Goal: Information Seeking & Learning: Learn about a topic

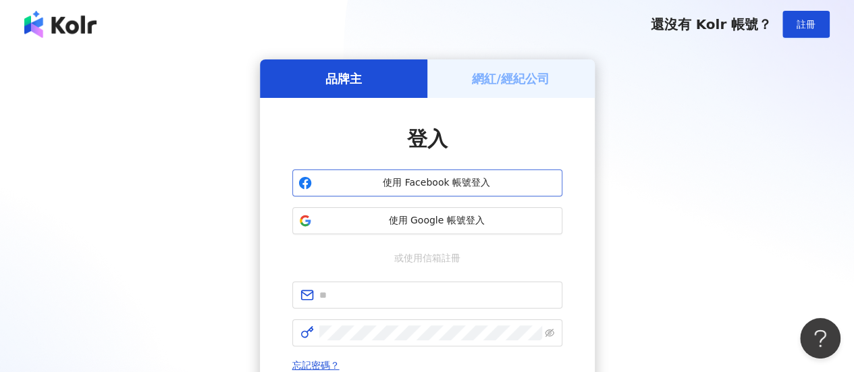
click at [445, 178] on span "使用 Facebook 帳號登入" at bounding box center [436, 183] width 239 height 14
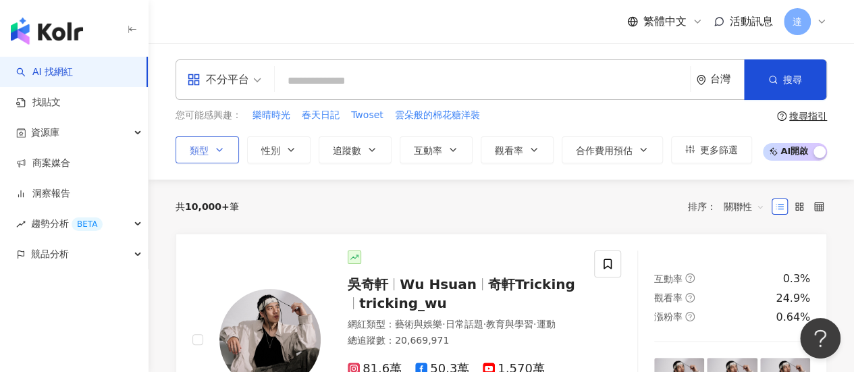
click at [221, 150] on icon "button" at bounding box center [219, 150] width 11 height 11
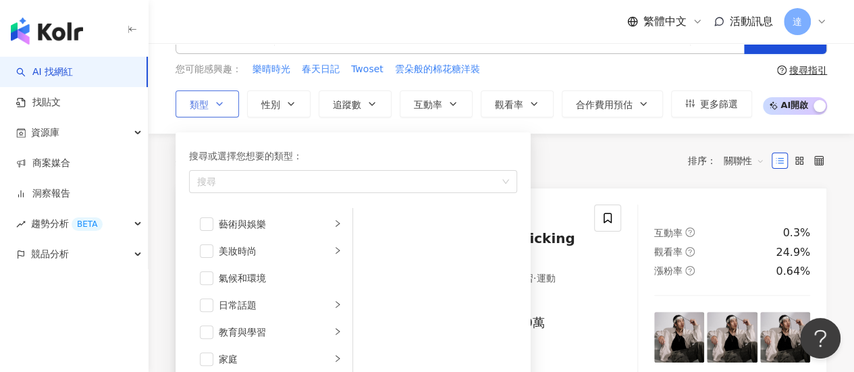
scroll to position [68, 0]
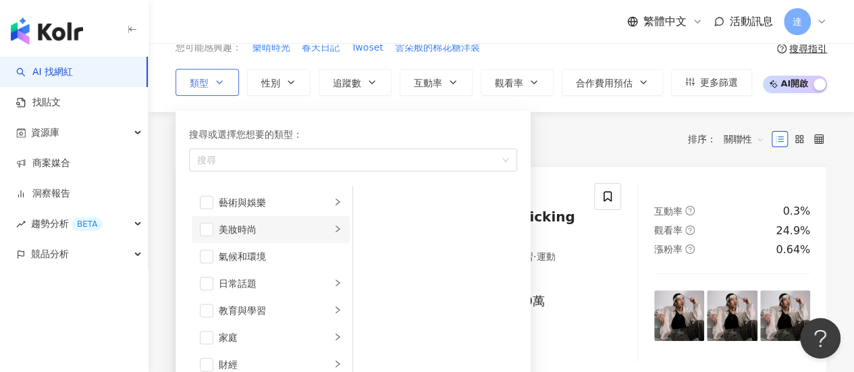
click at [235, 225] on div "美妝時尚" at bounding box center [275, 229] width 112 height 15
click at [391, 188] on div "保養" at bounding box center [445, 194] width 124 height 15
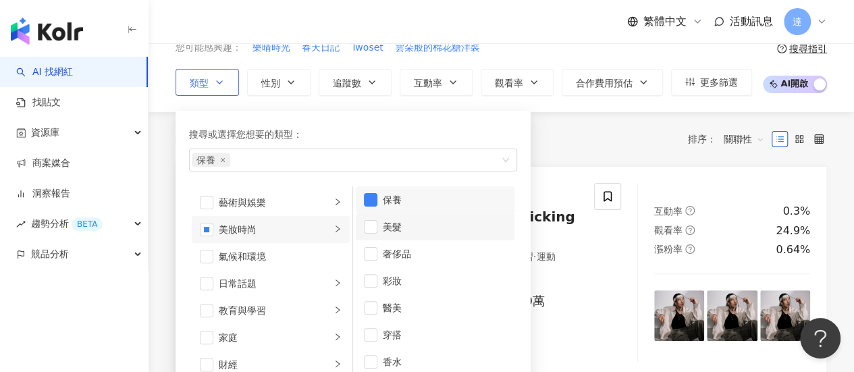
click at [394, 225] on div "美髮" at bounding box center [445, 227] width 124 height 15
click at [384, 285] on div "彩妝" at bounding box center [445, 281] width 124 height 15
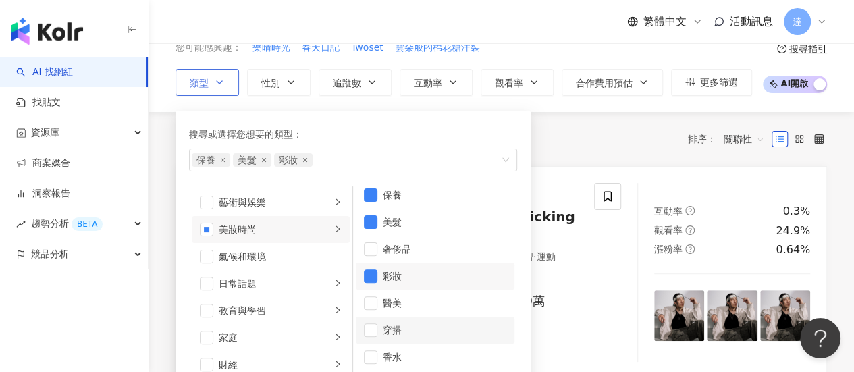
scroll to position [8, 0]
click at [413, 322] on div "穿搭" at bounding box center [445, 329] width 124 height 15
click at [588, 153] on div "共 10,000+ 筆 排序： 關聯性" at bounding box center [502, 139] width 652 height 54
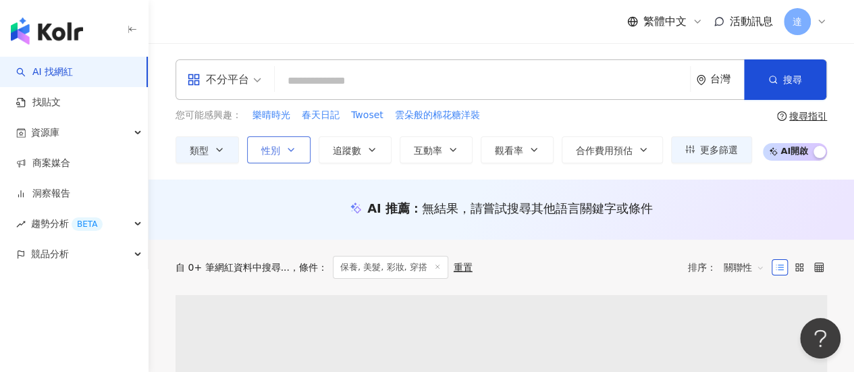
click at [292, 148] on icon "button" at bounding box center [291, 150] width 11 height 11
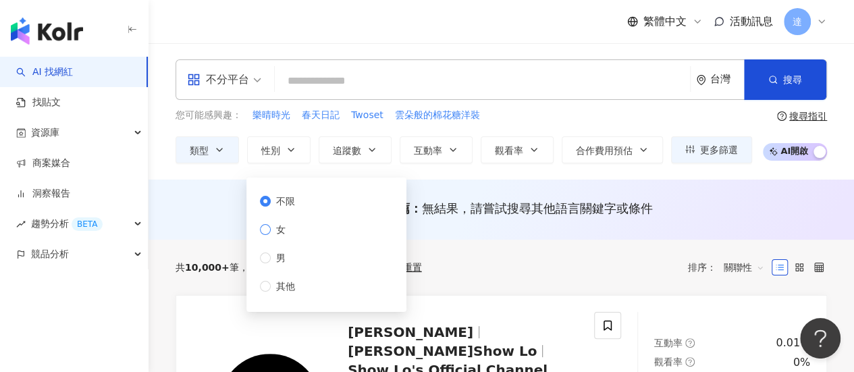
click at [281, 234] on span "女" at bounding box center [281, 229] width 20 height 15
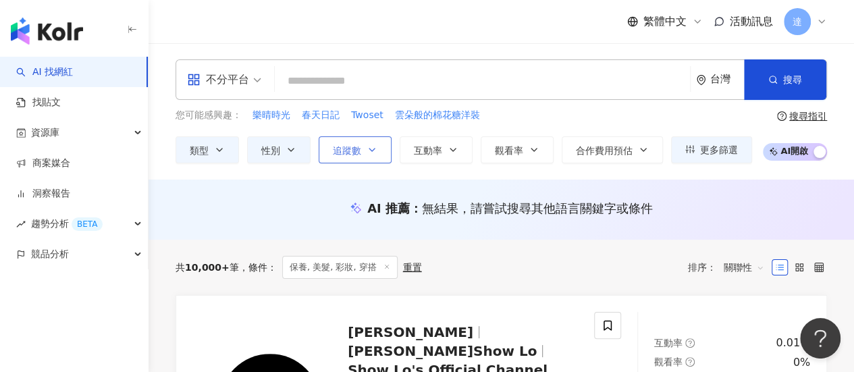
click at [374, 147] on icon "button" at bounding box center [372, 150] width 11 height 11
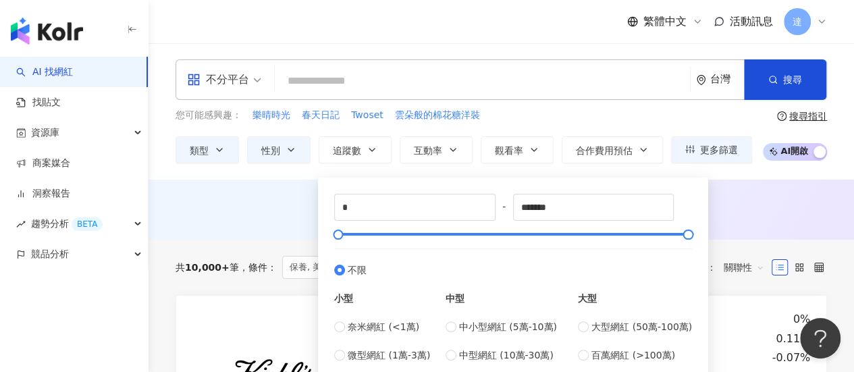
scroll to position [135, 0]
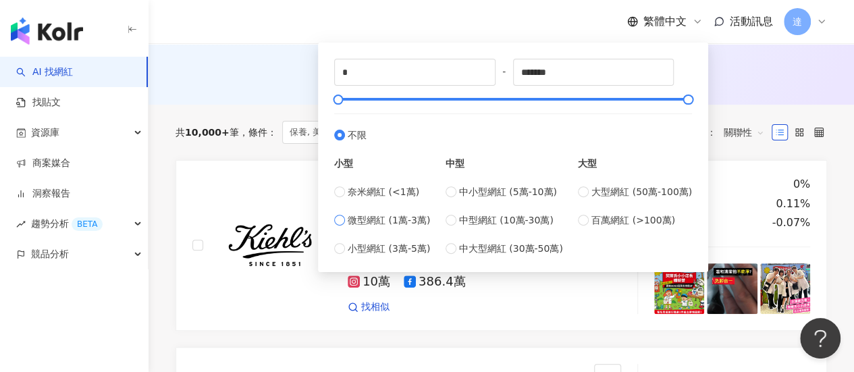
type input "*****"
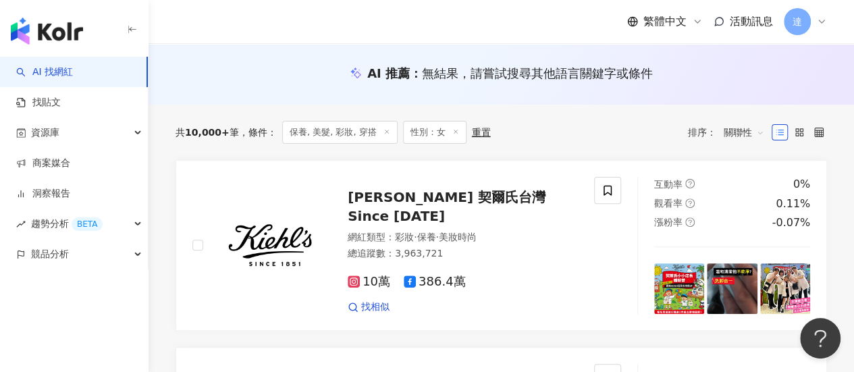
click at [749, 90] on div "AI 推薦 ： 無結果，請嘗試搜尋其他語言關鍵字或條件" at bounding box center [502, 75] width 706 height 60
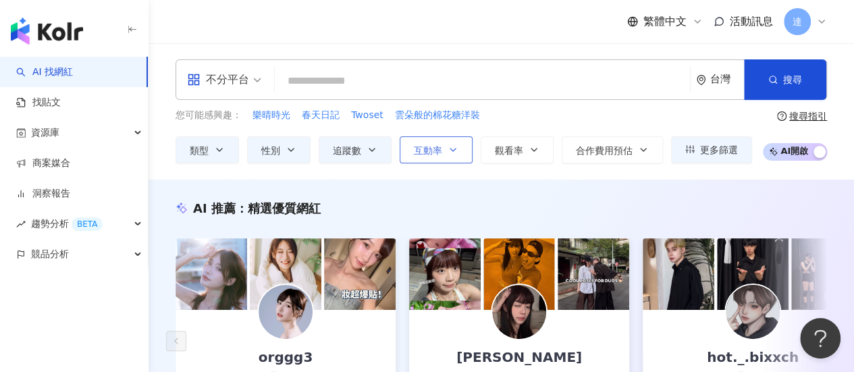
click at [450, 151] on icon "button" at bounding box center [453, 150] width 11 height 11
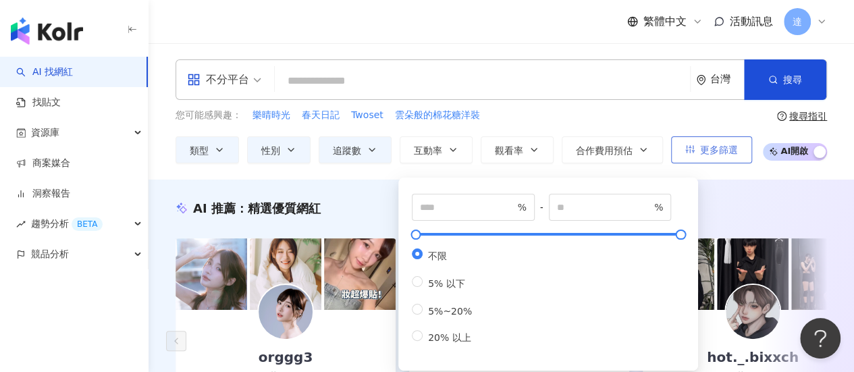
click at [711, 151] on span "更多篩選" at bounding box center [719, 150] width 38 height 11
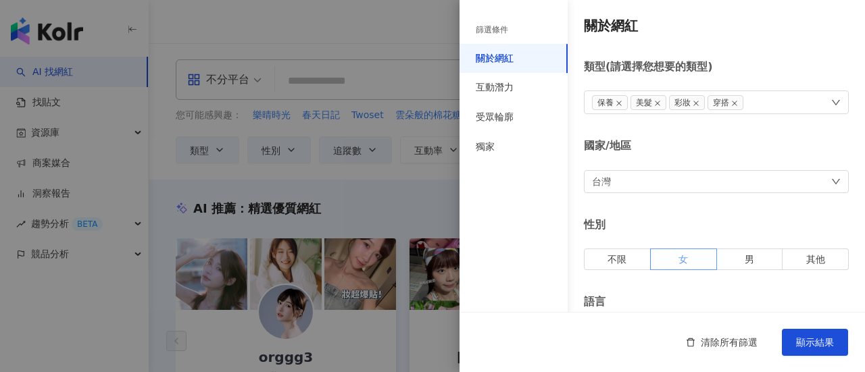
click at [682, 259] on span "女" at bounding box center [682, 259] width 9 height 11
click at [816, 352] on button "顯示結果" at bounding box center [815, 342] width 66 height 27
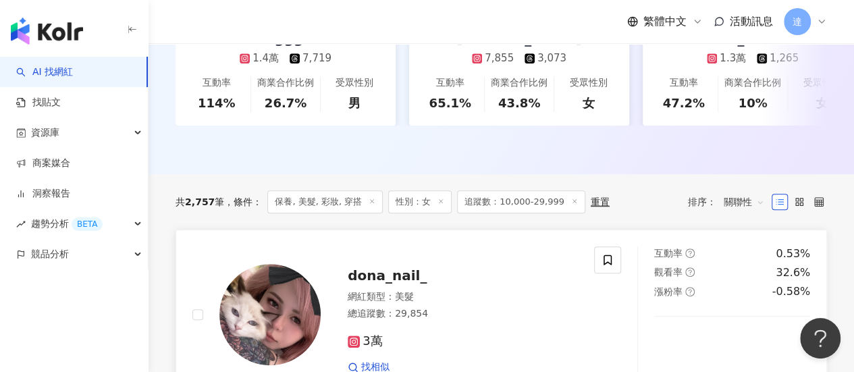
scroll to position [405, 0]
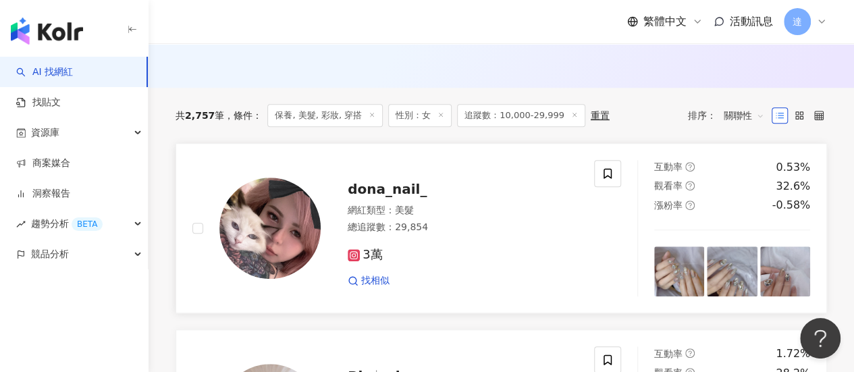
click at [374, 197] on span "dona_nail_" at bounding box center [387, 189] width 79 height 16
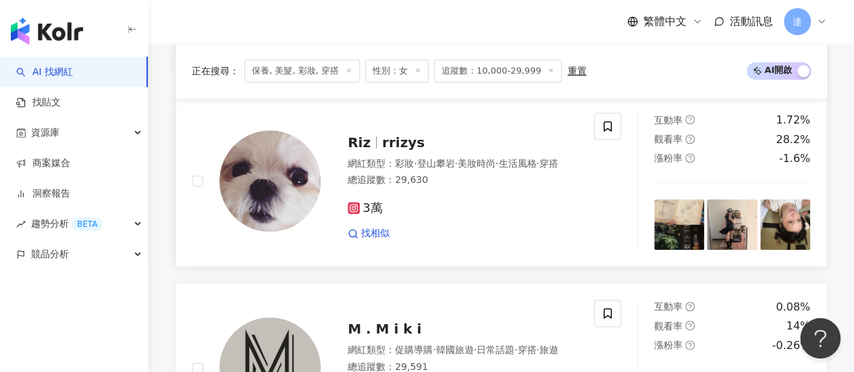
scroll to position [608, 0]
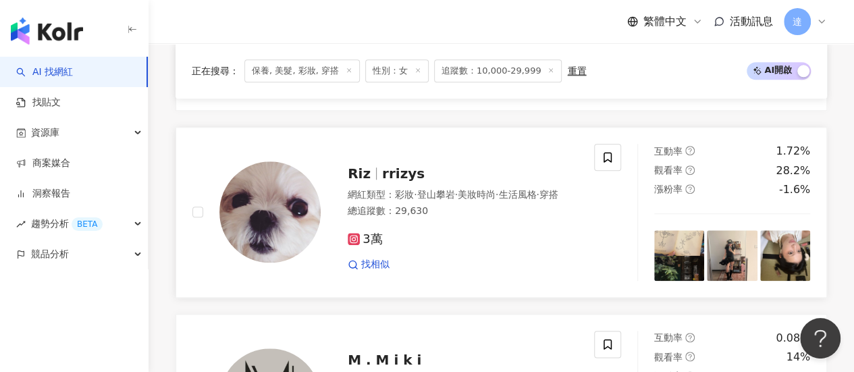
click at [377, 175] on span "Riz" at bounding box center [365, 173] width 34 height 16
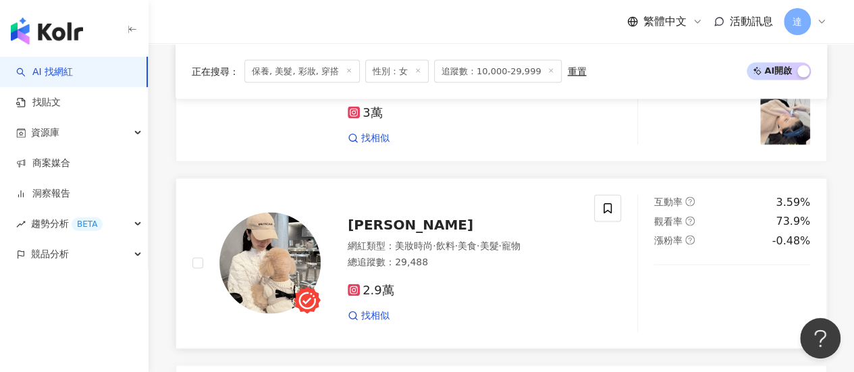
scroll to position [1283, 0]
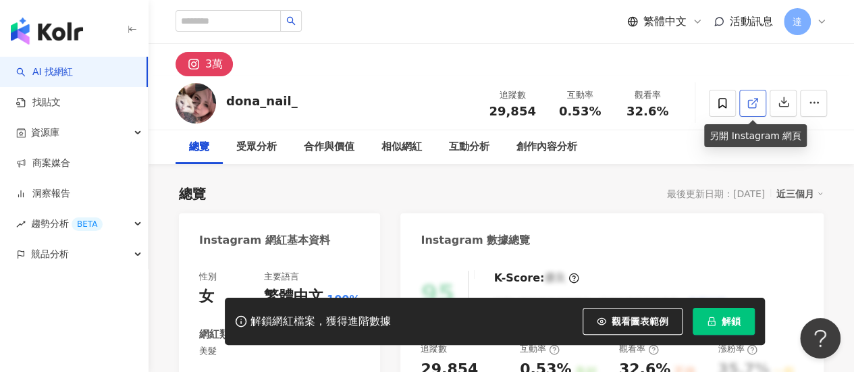
click at [756, 102] on icon at bounding box center [753, 103] width 12 height 12
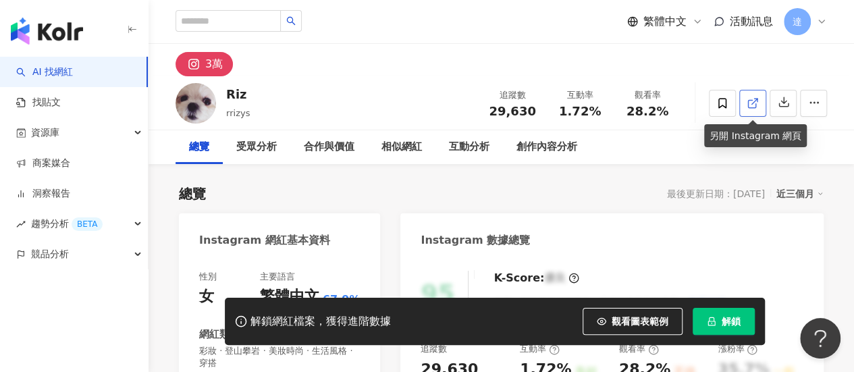
click at [751, 105] on icon at bounding box center [753, 103] width 12 height 12
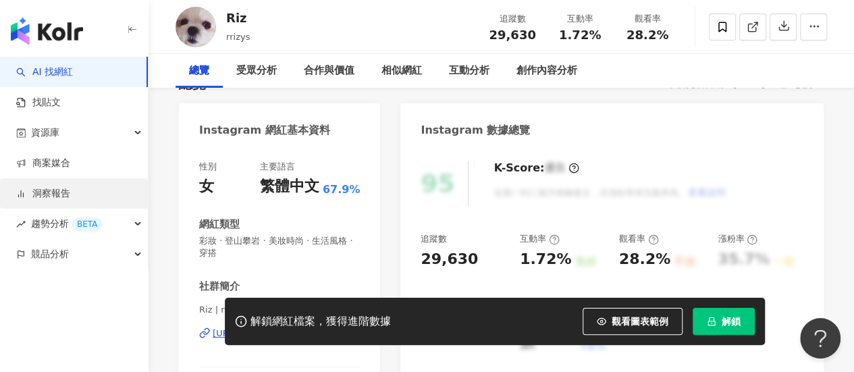
scroll to position [338, 0]
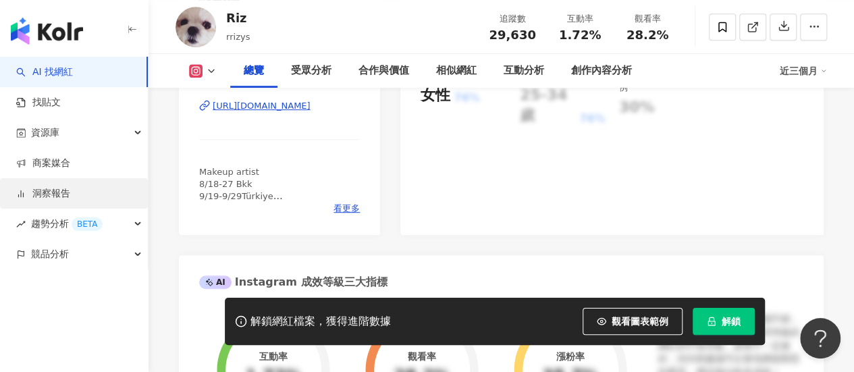
click at [52, 201] on link "洞察報告" at bounding box center [43, 194] width 54 height 14
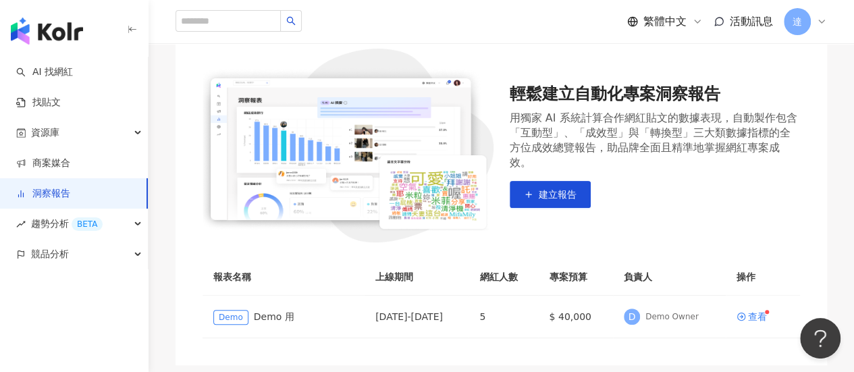
scroll to position [203, 0]
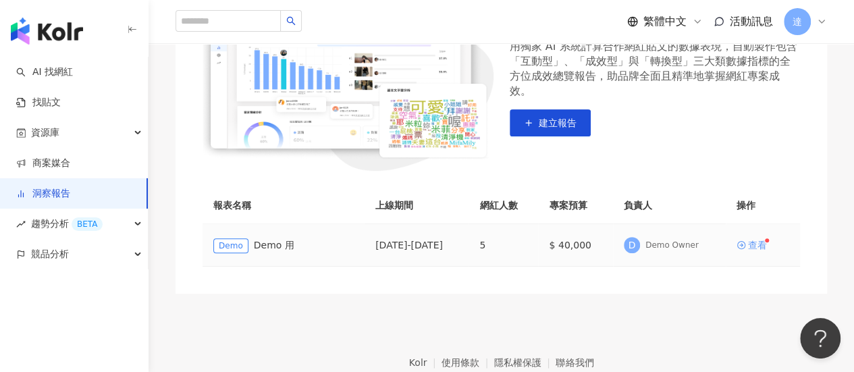
click at [767, 243] on div "查看" at bounding box center [757, 244] width 19 height 9
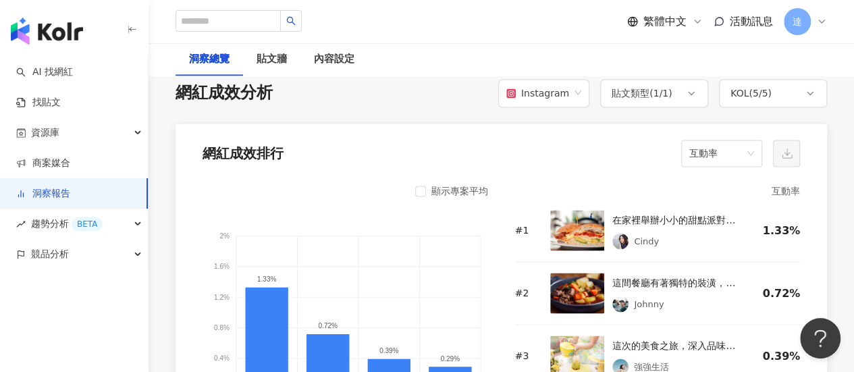
scroll to position [1081, 0]
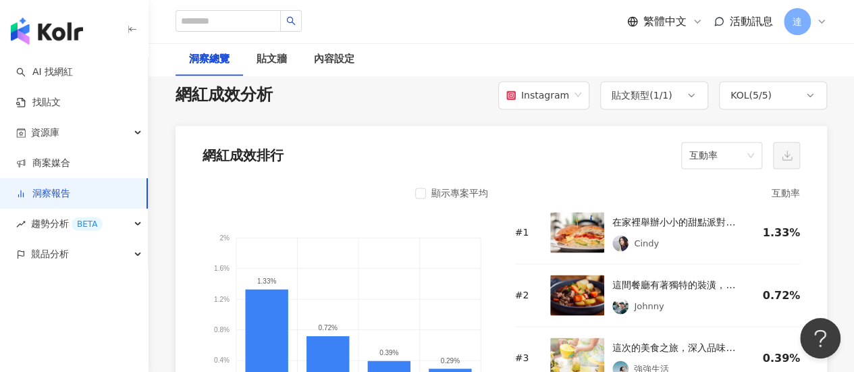
click at [70, 187] on link "洞察報告" at bounding box center [43, 194] width 54 height 14
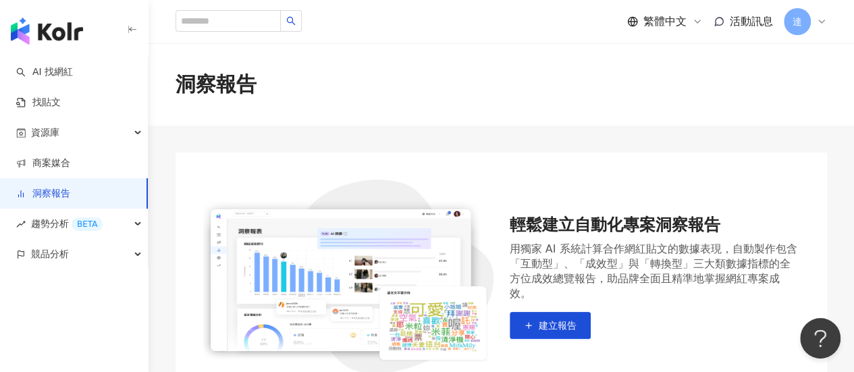
click at [65, 193] on link "洞察報告" at bounding box center [43, 194] width 54 height 14
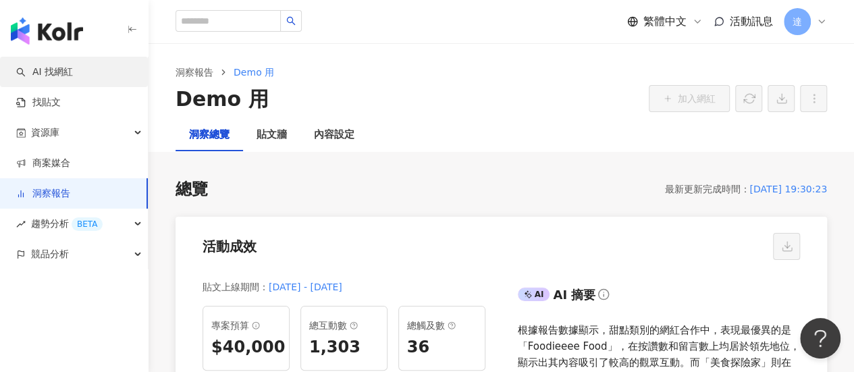
click at [61, 67] on link "AI 找網紅" at bounding box center [44, 73] width 57 height 14
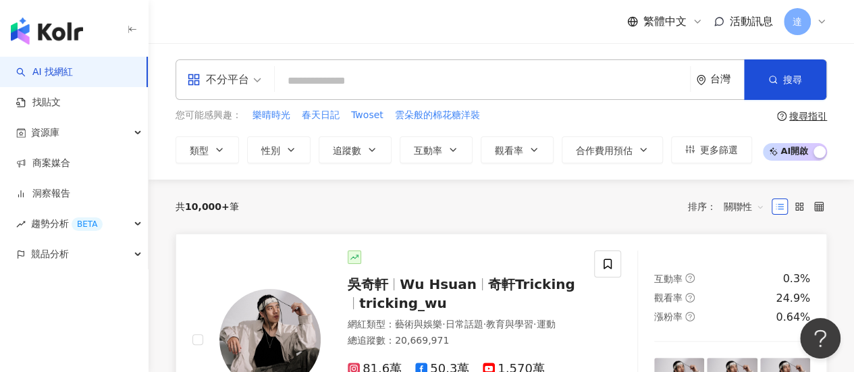
scroll to position [68, 0]
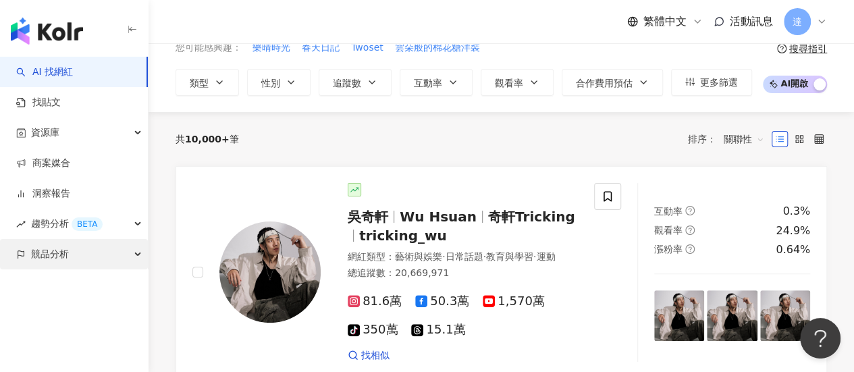
click at [64, 259] on span "競品分析" at bounding box center [50, 254] width 38 height 30
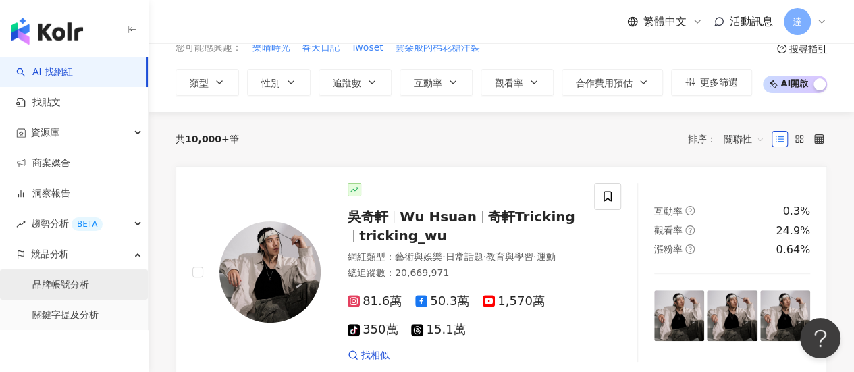
click at [62, 284] on link "品牌帳號分析" at bounding box center [60, 285] width 57 height 14
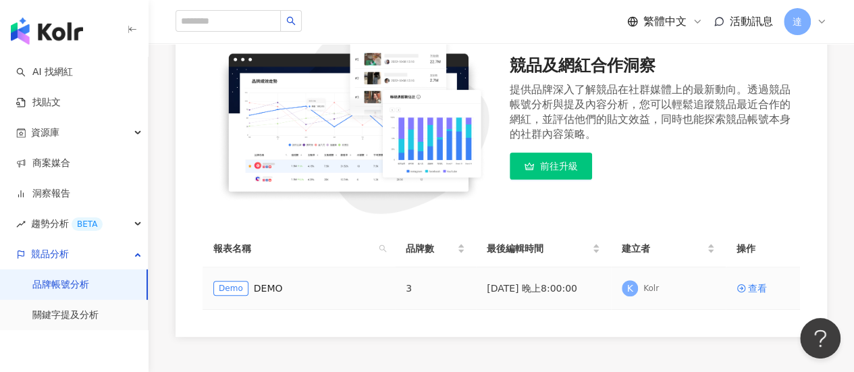
scroll to position [138, 0]
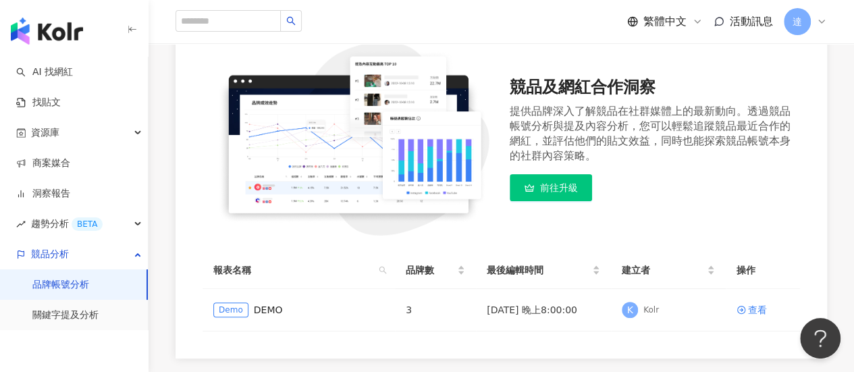
click at [563, 191] on span "前往升級" at bounding box center [559, 187] width 38 height 11
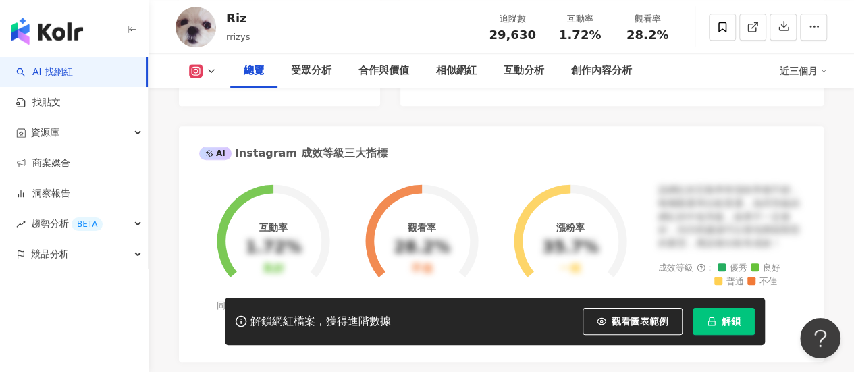
scroll to position [488, 0]
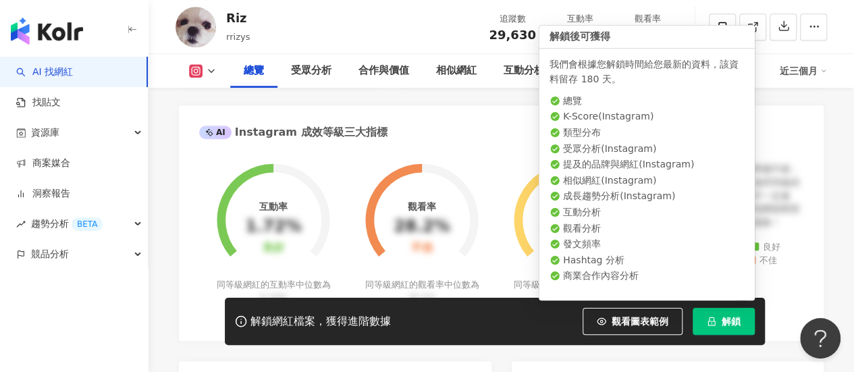
click at [730, 325] on span "解鎖" at bounding box center [731, 321] width 19 height 11
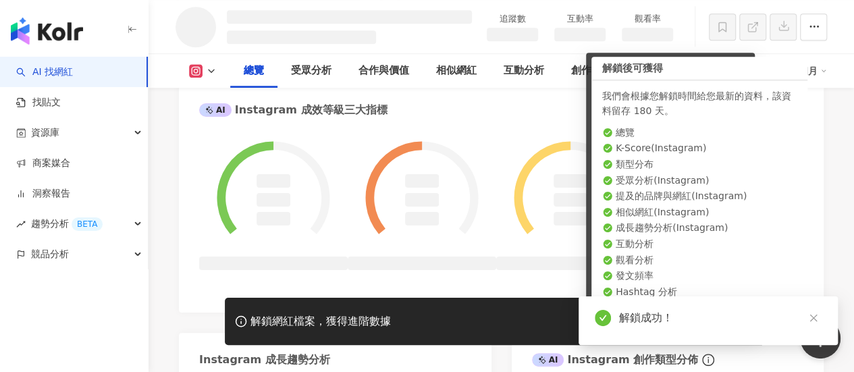
scroll to position [524, 0]
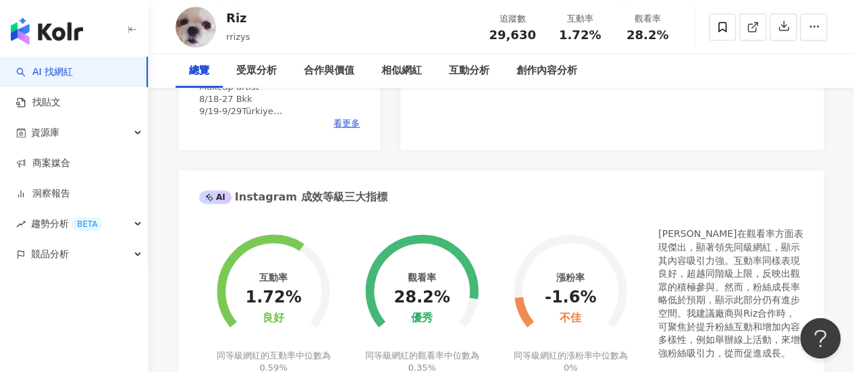
scroll to position [419, 0]
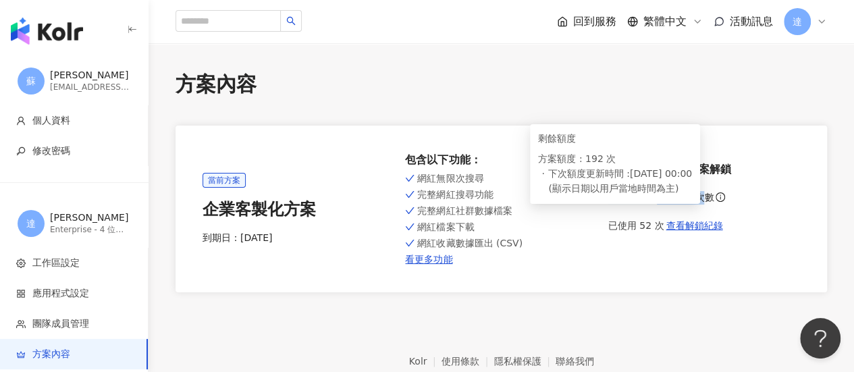
drag, startPoint x: 608, startPoint y: 192, endPoint x: 700, endPoint y: 193, distance: 91.9
click at [700, 193] on div "192 次 剩餘解鎖次數" at bounding box center [705, 194] width 192 height 19
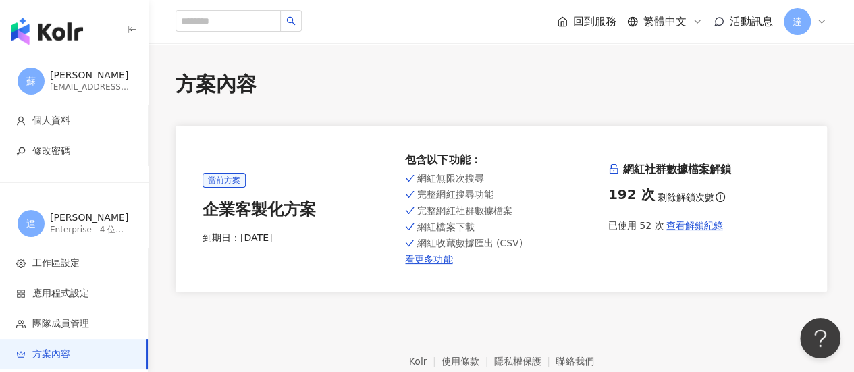
click at [758, 188] on div "192 次 剩餘解鎖次數" at bounding box center [705, 194] width 192 height 19
click at [677, 225] on span "查看解鎖紀錄" at bounding box center [694, 225] width 57 height 11
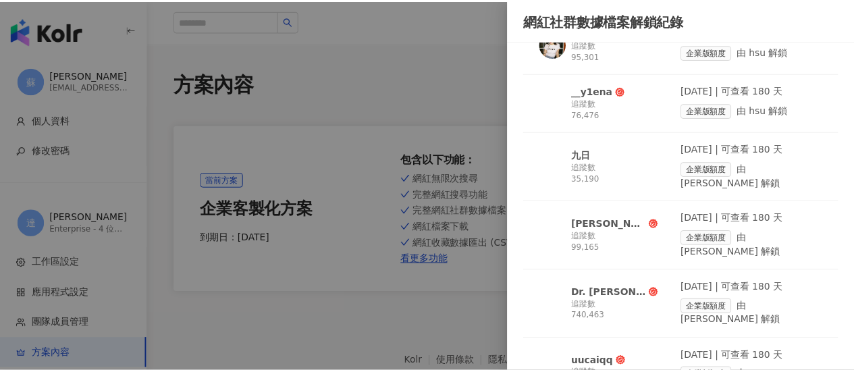
scroll to position [2798, 0]
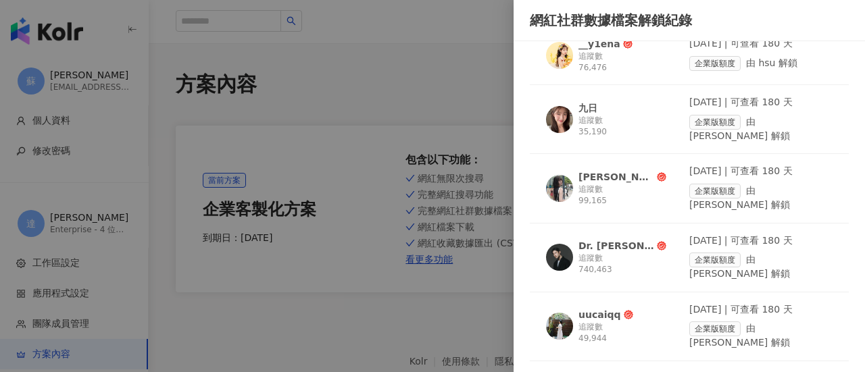
click at [200, 22] on div at bounding box center [432, 186] width 865 height 372
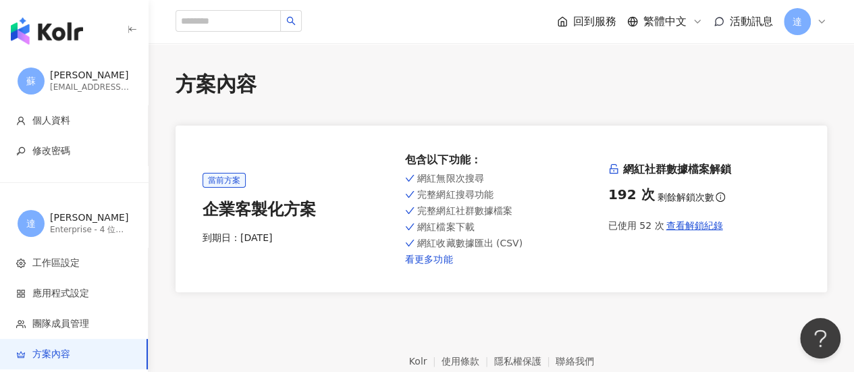
click at [439, 259] on link "看更多功能" at bounding box center [501, 259] width 192 height 11
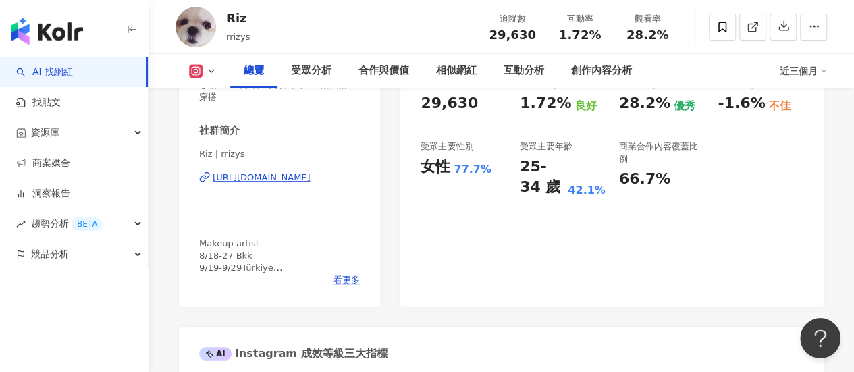
scroll to position [15, 0]
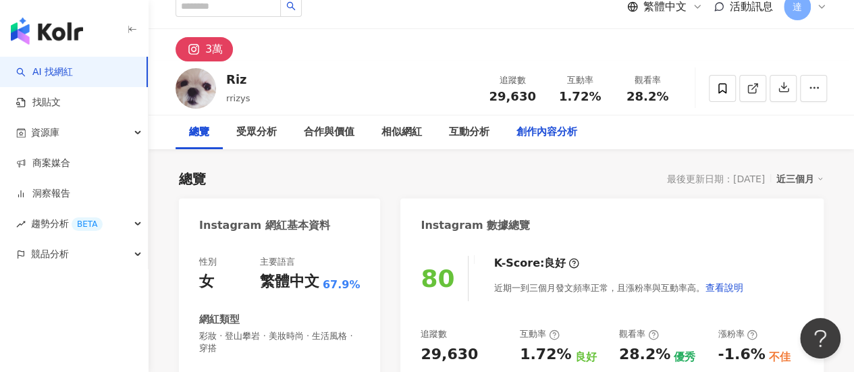
click at [545, 128] on div "創作內容分析" at bounding box center [547, 132] width 61 height 16
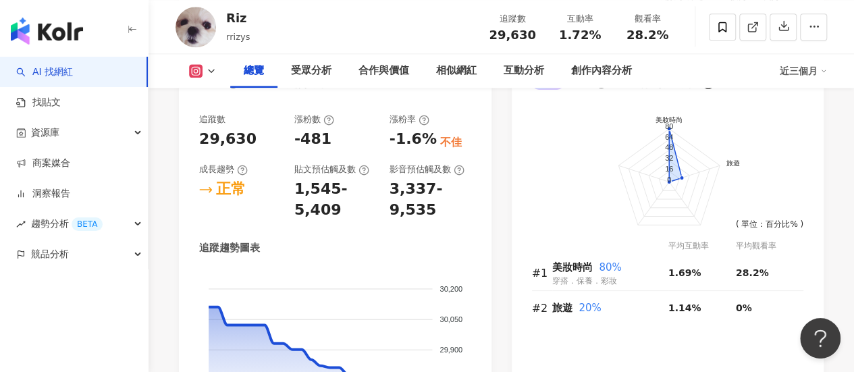
scroll to position [734, 0]
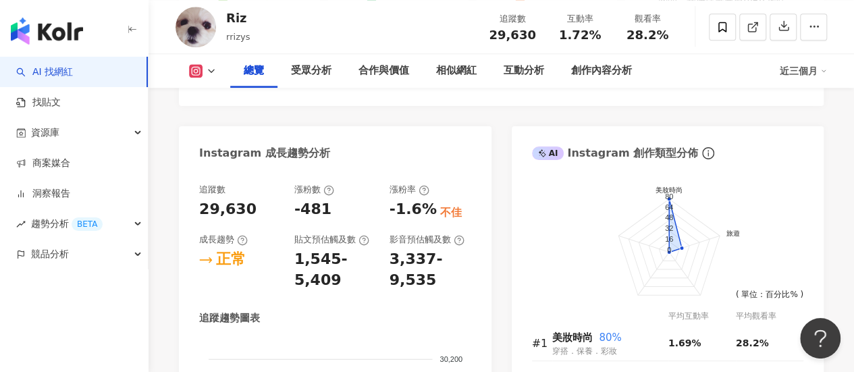
click at [39, 11] on div "button" at bounding box center [74, 28] width 149 height 57
click at [51, 21] on img "button" at bounding box center [47, 31] width 72 height 27
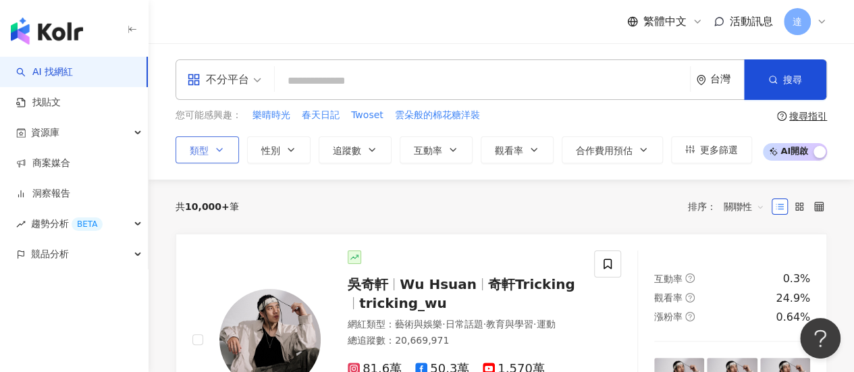
click at [223, 152] on icon "button" at bounding box center [219, 150] width 11 height 11
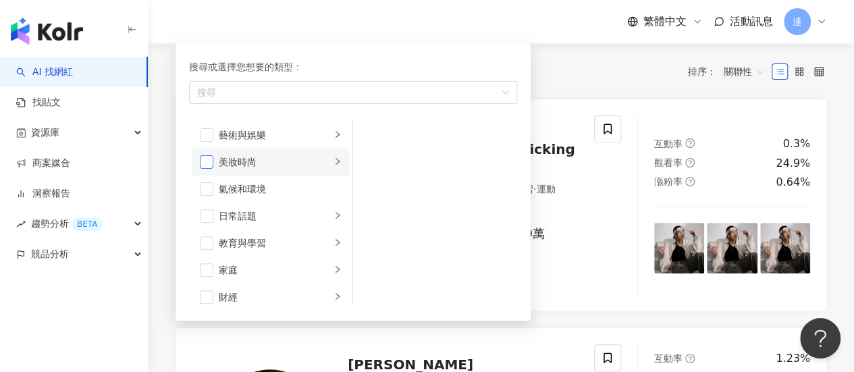
click at [204, 161] on span "button" at bounding box center [207, 162] width 14 height 14
click at [321, 162] on li "美妝時尚" at bounding box center [271, 162] width 158 height 27
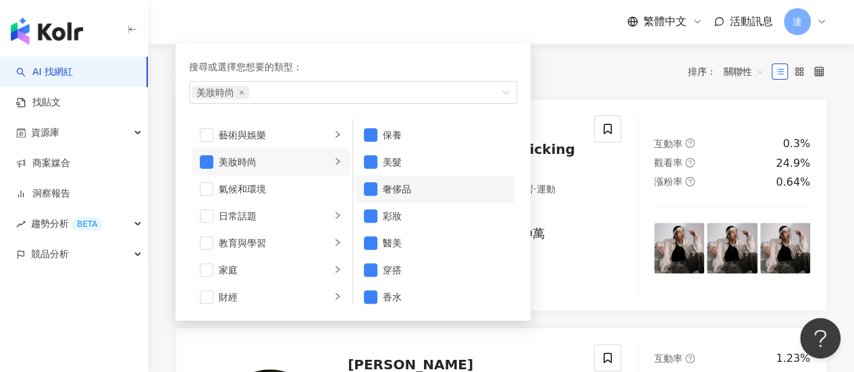
scroll to position [8, 0]
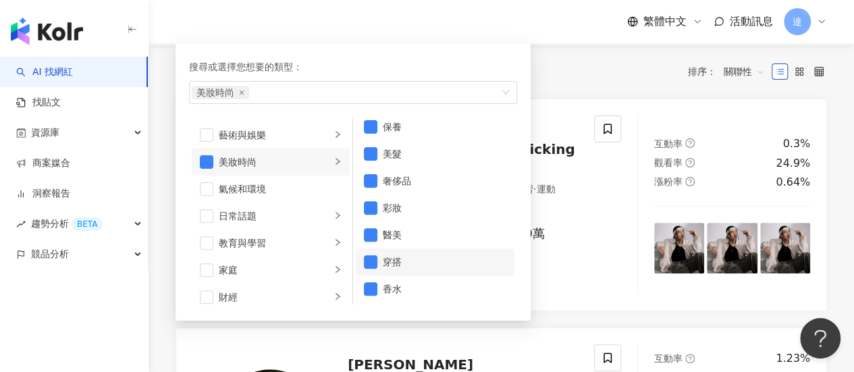
drag, startPoint x: 373, startPoint y: 282, endPoint x: 373, endPoint y: 272, distance: 10.1
click at [373, 282] on span "button" at bounding box center [371, 289] width 14 height 14
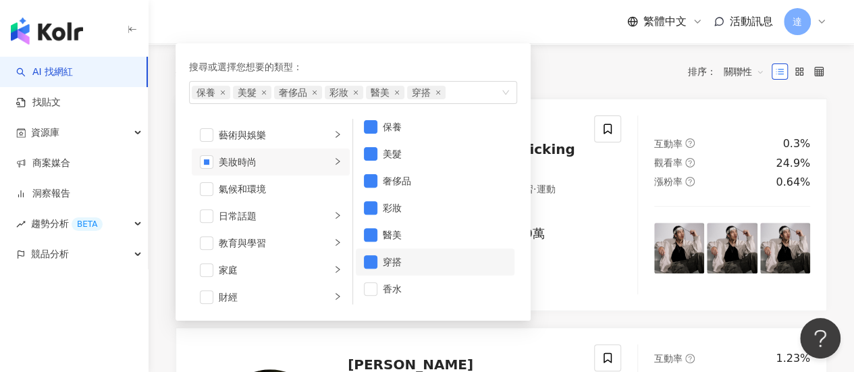
click at [377, 259] on li "穿搭" at bounding box center [435, 262] width 159 height 27
click at [377, 257] on li "穿搭" at bounding box center [435, 262] width 159 height 27
click at [373, 284] on span "button" at bounding box center [371, 289] width 14 height 14
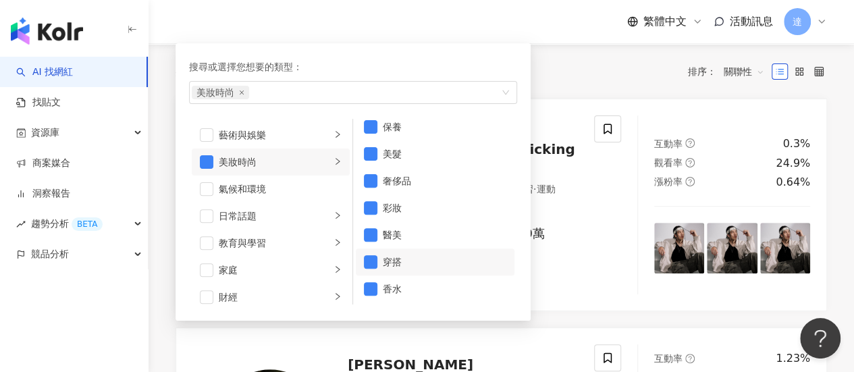
click at [292, 38] on div "搜尋或選擇您想要的類型： 美妝時尚 藝術與娛樂 美妝時尚 氣候和環境 日常話題 教育與學習 家庭 財經 美食 命理占卜 遊戲 法政社會 生活風格 影視娛樂 醫…" at bounding box center [348, 178] width 344 height 284
click at [296, 24] on div "繁體中文 活動訊息 達" at bounding box center [502, 21] width 652 height 43
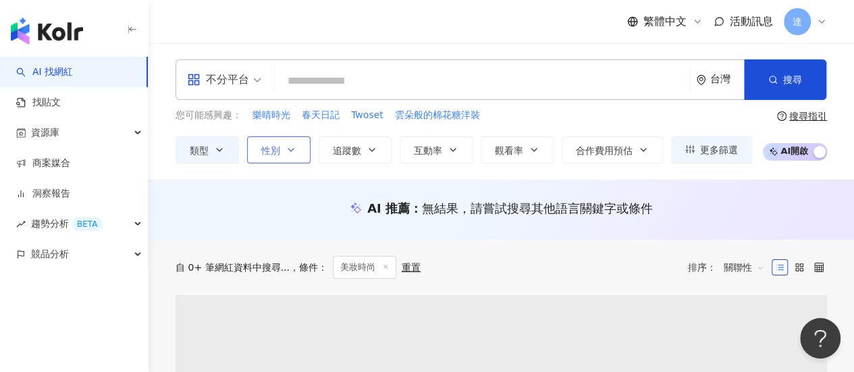
click at [284, 152] on button "性別" at bounding box center [278, 149] width 63 height 27
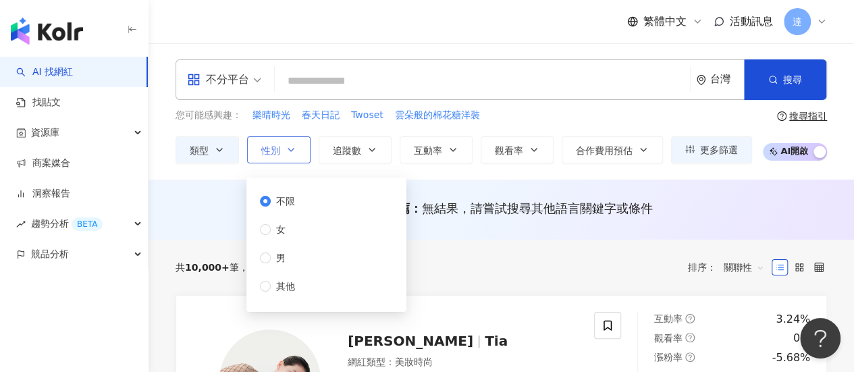
click at [284, 152] on button "性別" at bounding box center [278, 149] width 63 height 27
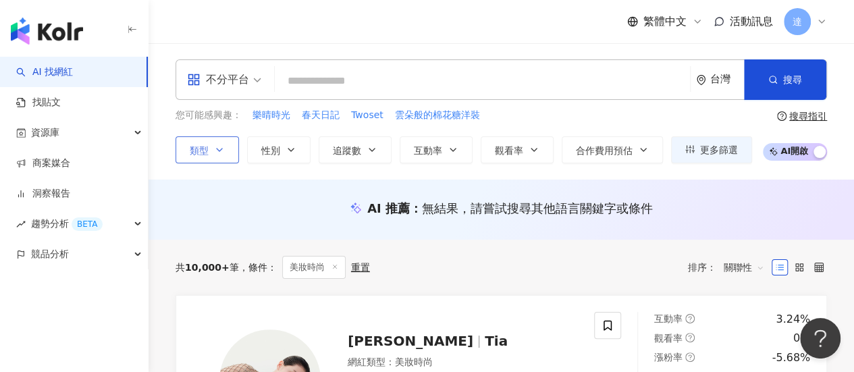
click at [205, 136] on button "類型" at bounding box center [207, 149] width 63 height 27
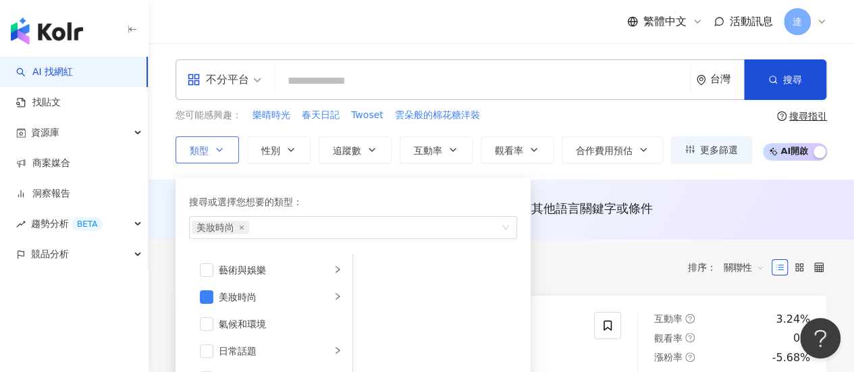
click at [218, 145] on icon "button" at bounding box center [219, 150] width 11 height 11
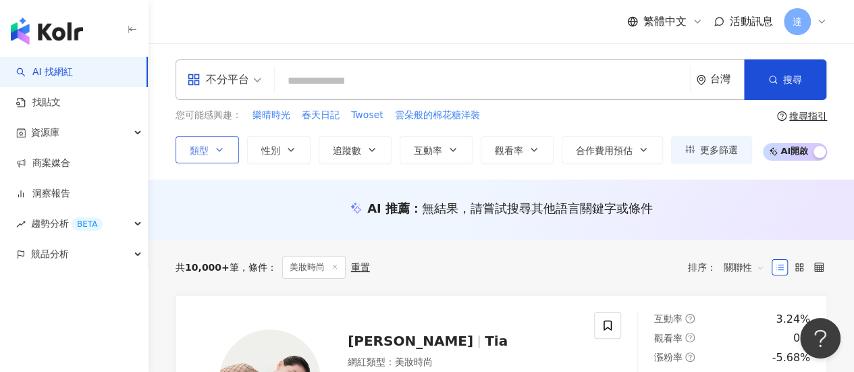
click at [222, 145] on icon "button" at bounding box center [219, 150] width 11 height 11
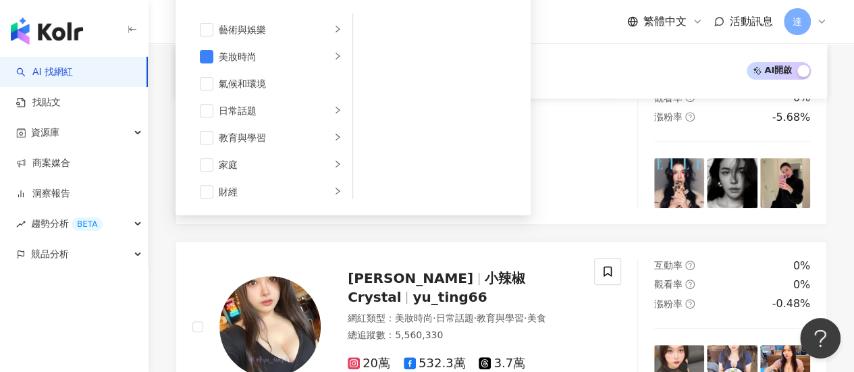
scroll to position [68, 0]
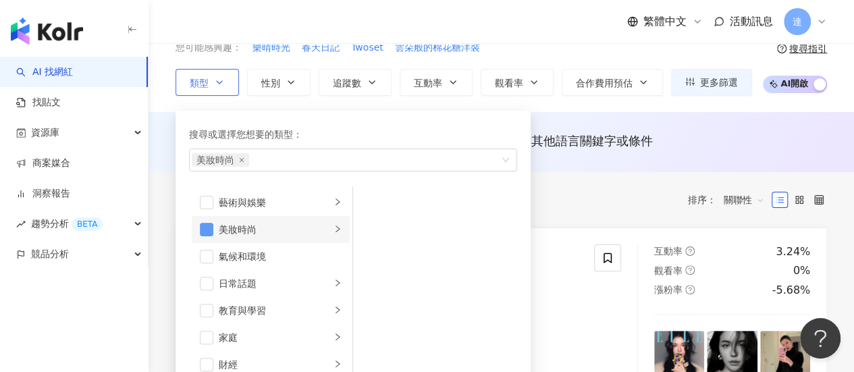
click at [207, 228] on span "button" at bounding box center [207, 230] width 14 height 14
click at [247, 155] on div "button" at bounding box center [346, 160] width 309 height 10
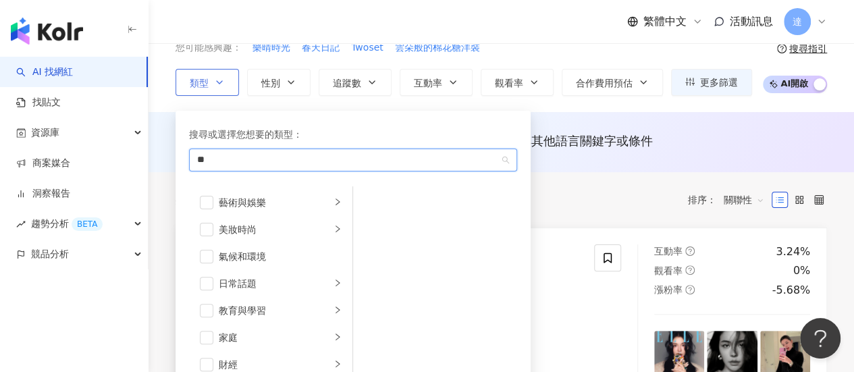
type input "***"
drag, startPoint x: 283, startPoint y: 147, endPoint x: 230, endPoint y: 118, distance: 60.2
click at [230, 119] on div "搜尋或選擇您想要的類型： 紅解 藝術與娛樂 美妝時尚 氣候和環境 日常話題 教育與學習 家庭 財經 美食 命理占卜 遊戲 法政社會 生活風格 影視娛樂 醫療與…" at bounding box center [353, 249] width 339 height 261
click at [229, 151] on div "搜尋" at bounding box center [353, 160] width 328 height 23
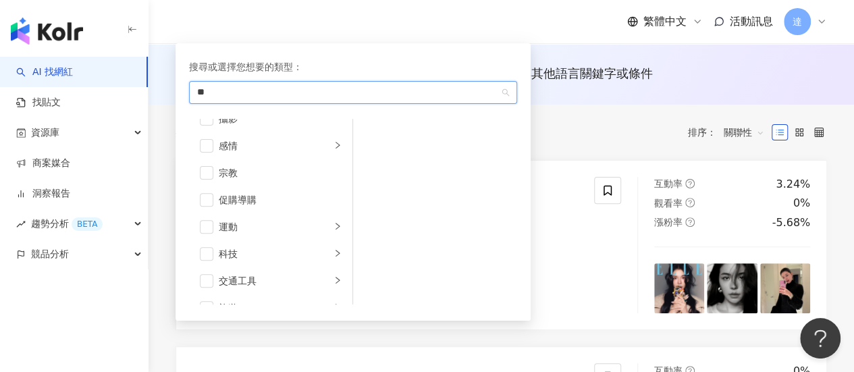
scroll to position [467, 0]
type input "**"
click at [580, 105] on div "共 10,000+ 筆 條件 ： 美妝時尚 重置 排序： 關聯性" at bounding box center [502, 132] width 652 height 55
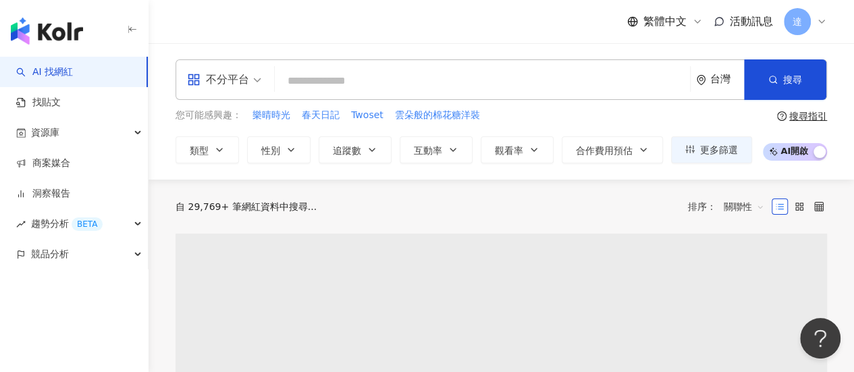
click at [335, 76] on input "search" at bounding box center [482, 81] width 405 height 26
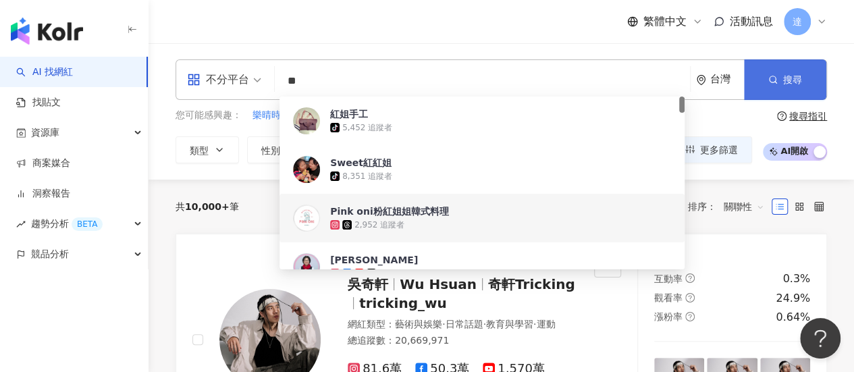
type input "**"
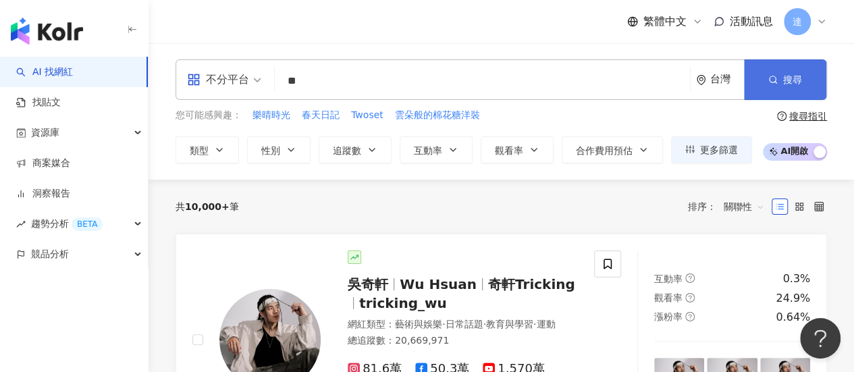
click at [769, 80] on icon "button" at bounding box center [773, 79] width 9 height 9
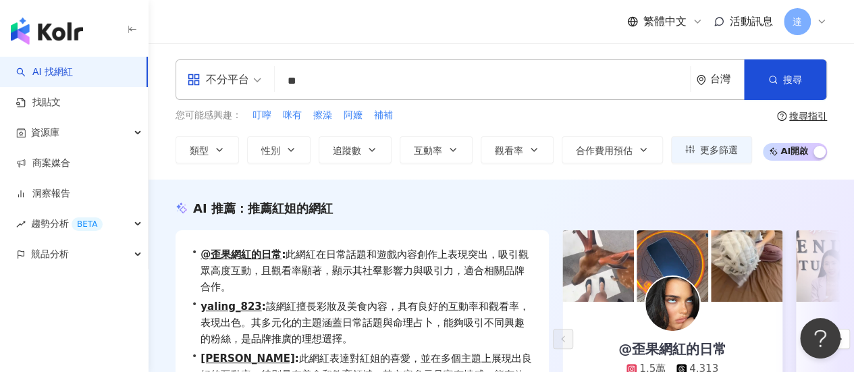
click at [51, 33] on img "button" at bounding box center [47, 31] width 72 height 27
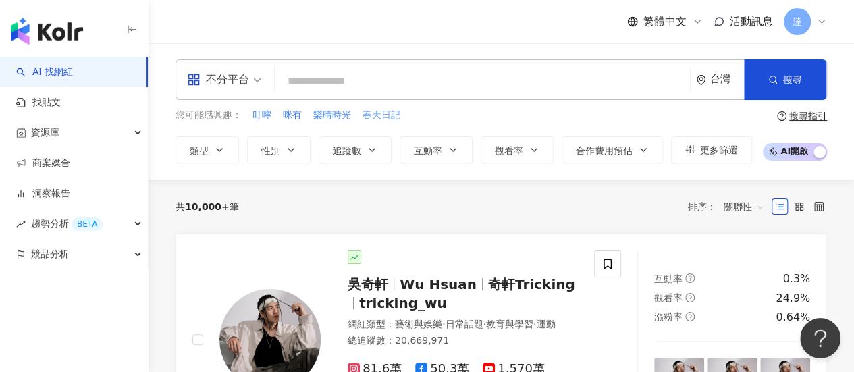
click at [384, 116] on span "春天日記" at bounding box center [382, 116] width 38 height 14
type input "****"
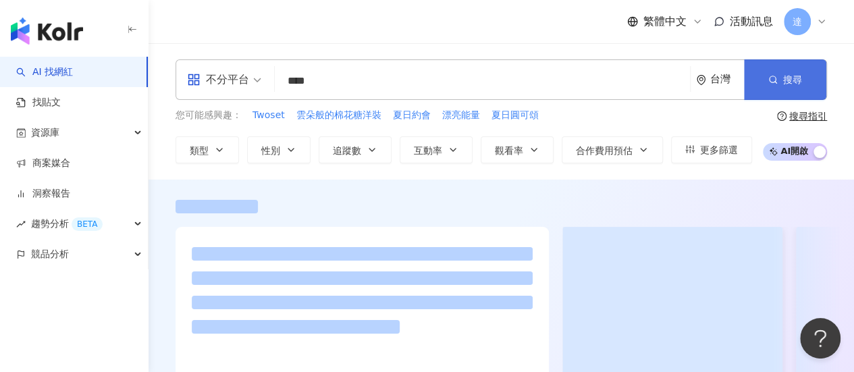
click at [775, 88] on button "搜尋" at bounding box center [785, 79] width 82 height 41
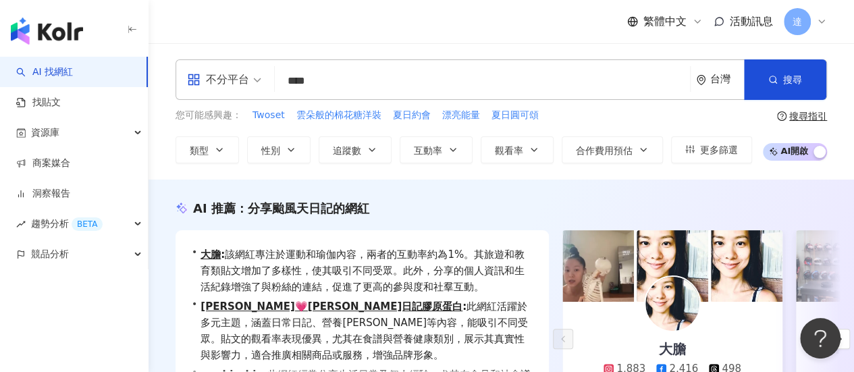
click at [723, 283] on img at bounding box center [747, 266] width 72 height 72
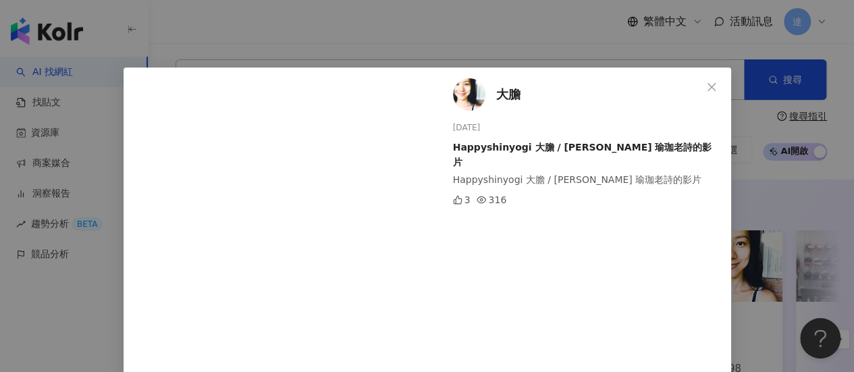
click at [708, 84] on icon "close" at bounding box center [712, 86] width 8 height 8
